Goal: Information Seeking & Learning: Understand process/instructions

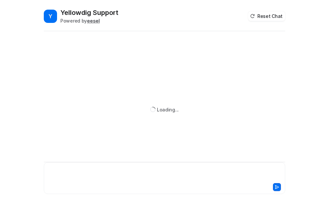
click at [88, 169] on div at bounding box center [164, 174] width 238 height 15
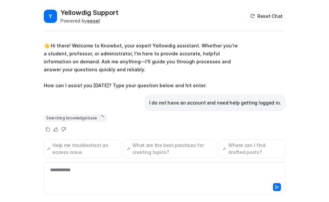
scroll to position [2, 0]
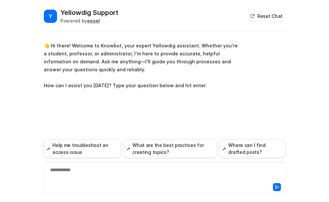
click at [78, 172] on div "**********" at bounding box center [164, 174] width 238 height 15
paste div
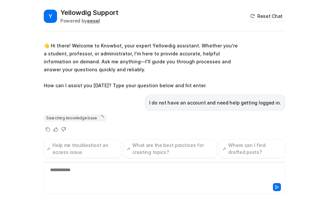
scroll to position [2, 0]
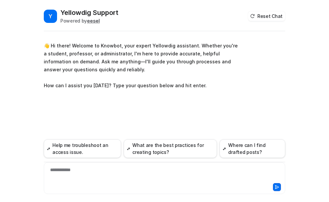
click at [88, 175] on div "**********" at bounding box center [164, 174] width 238 height 15
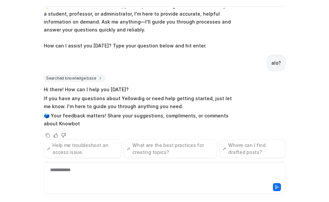
scroll to position [23, 0]
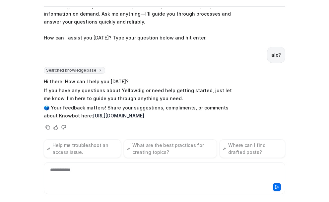
click at [84, 171] on div "**********" at bounding box center [164, 174] width 238 height 15
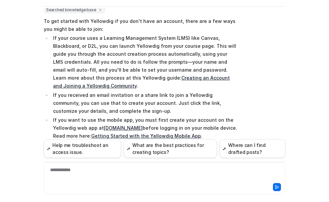
scroll to position [219, 0]
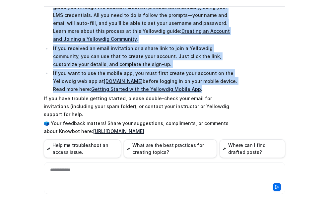
drag, startPoint x: 42, startPoint y: 40, endPoint x: 186, endPoint y: 80, distance: 149.0
click at [186, 80] on span "To get started with Yellowdig if you don't have an account, there are a few way…" at bounding box center [141, 53] width 194 height 168
copy span "To get started with Yellowdig if you don't have an account, there are a few way…"
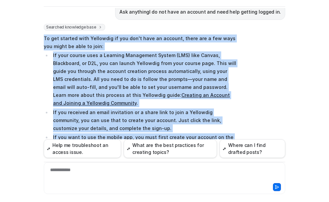
scroll to position [153, 0]
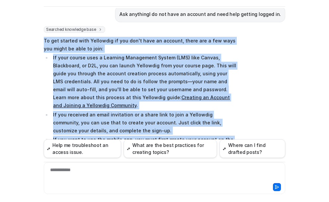
click at [272, 93] on div "Searched knowledge base search_queries : [ "do not have an account and need hel…" at bounding box center [165, 120] width 242 height 188
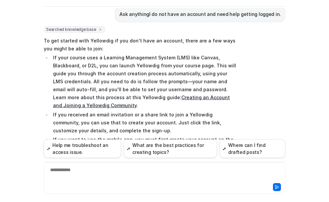
click at [139, 97] on link "Creating an Account and Joining a Yellowdig Community" at bounding box center [141, 102] width 177 height 14
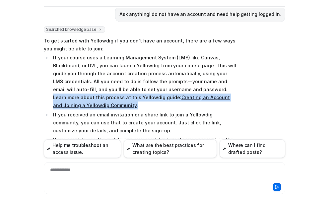
drag, startPoint x: 149, startPoint y: 89, endPoint x: 224, endPoint y: 100, distance: 75.4
click at [224, 100] on p "If your course uses a Learning Management System (LMS) like Canvas, Blackboard,…" at bounding box center [145, 82] width 185 height 56
copy p "Learn more about this process at this Yellowdig guide: Creating an Account and …"
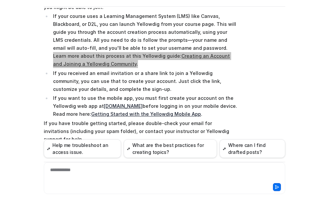
scroll to position [219, 0]
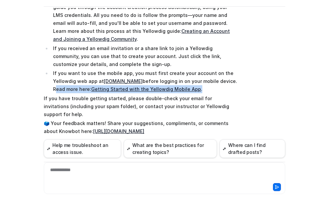
drag, startPoint x: 219, startPoint y: 73, endPoint x: 191, endPoint y: 82, distance: 29.3
click at [191, 82] on p "If you want to use the mobile app, you must first create your account on the Ye…" at bounding box center [145, 81] width 185 height 24
copy p "Read more here: Getting Started with the Yellowdig Mobile App ."
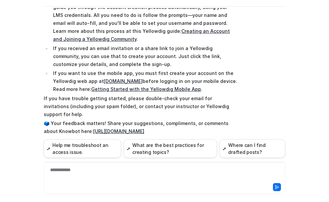
click at [273, 104] on div "Searched knowledge base search_queries : [ "do not have an account and need hel…" at bounding box center [165, 54] width 242 height 188
